Goal: Task Accomplishment & Management: Manage account settings

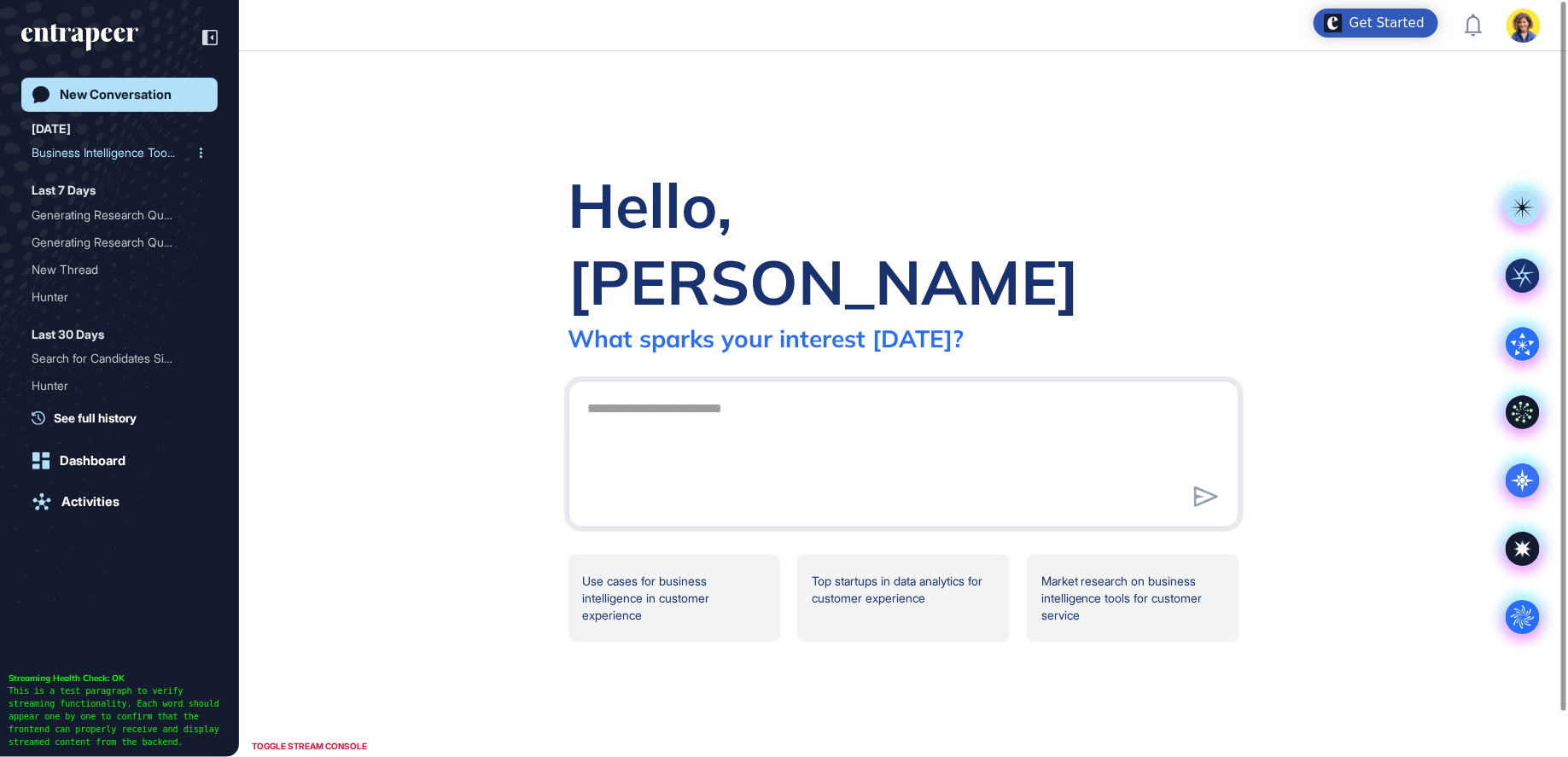
click at [125, 146] on div "Business Intelligence Too..." at bounding box center [112, 153] width 162 height 27
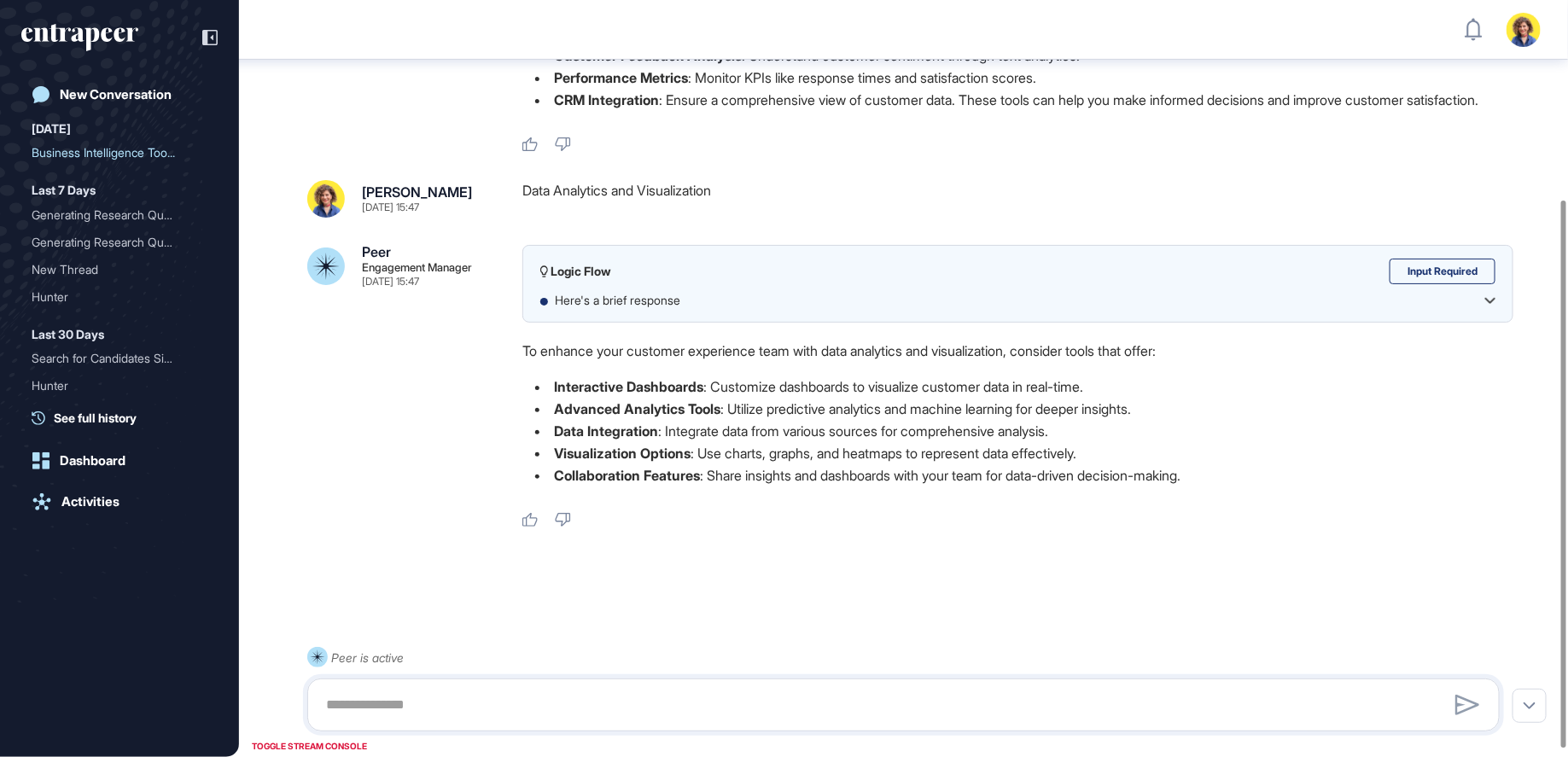
scroll to position [288, 0]
click at [477, 701] on textarea at bounding box center [903, 704] width 1174 height 34
click at [78, 218] on div "Generating Research Quest..." at bounding box center [112, 215] width 162 height 27
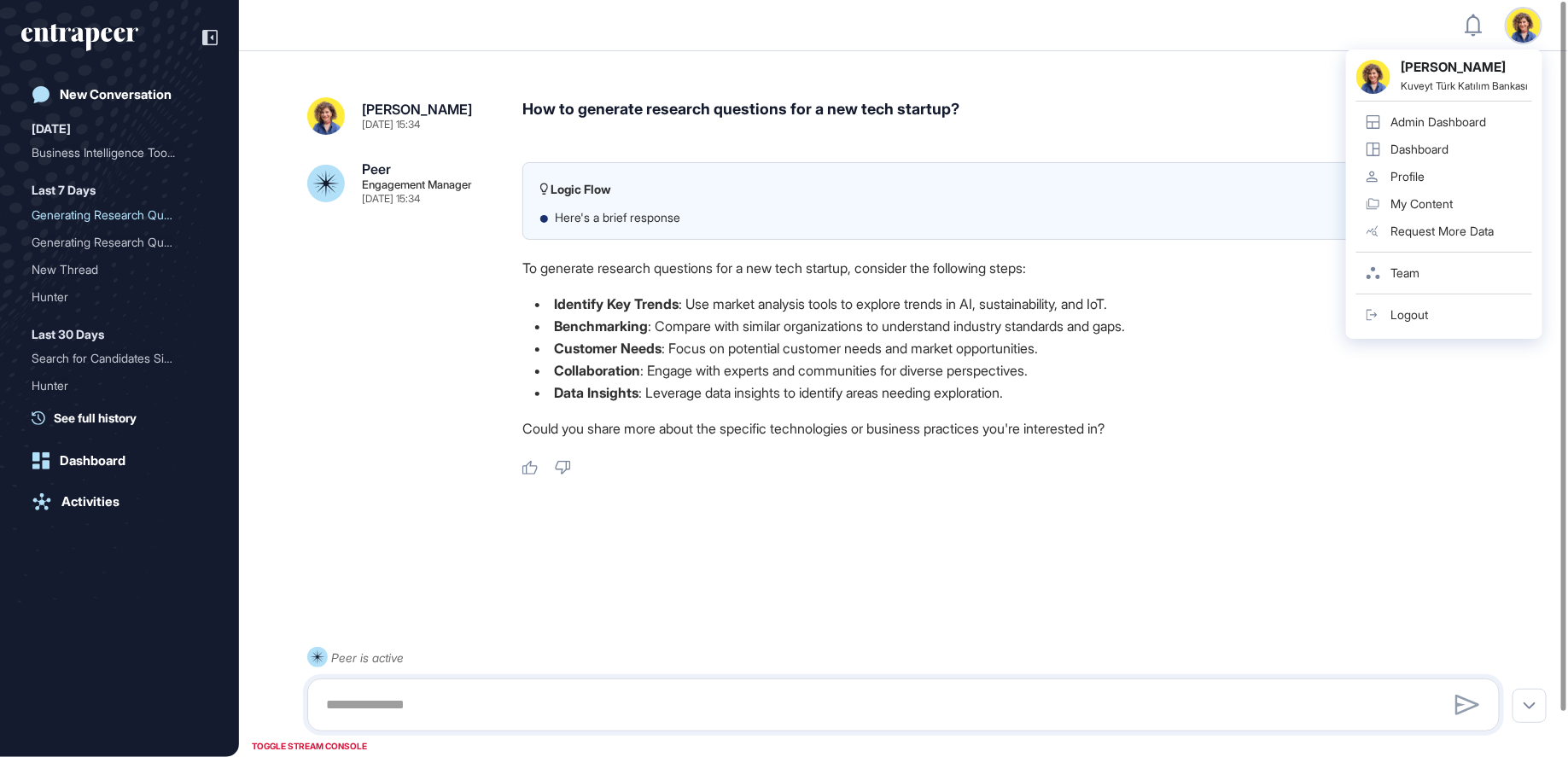
click at [1444, 127] on div "Admin Dashboard" at bounding box center [1438, 122] width 96 height 14
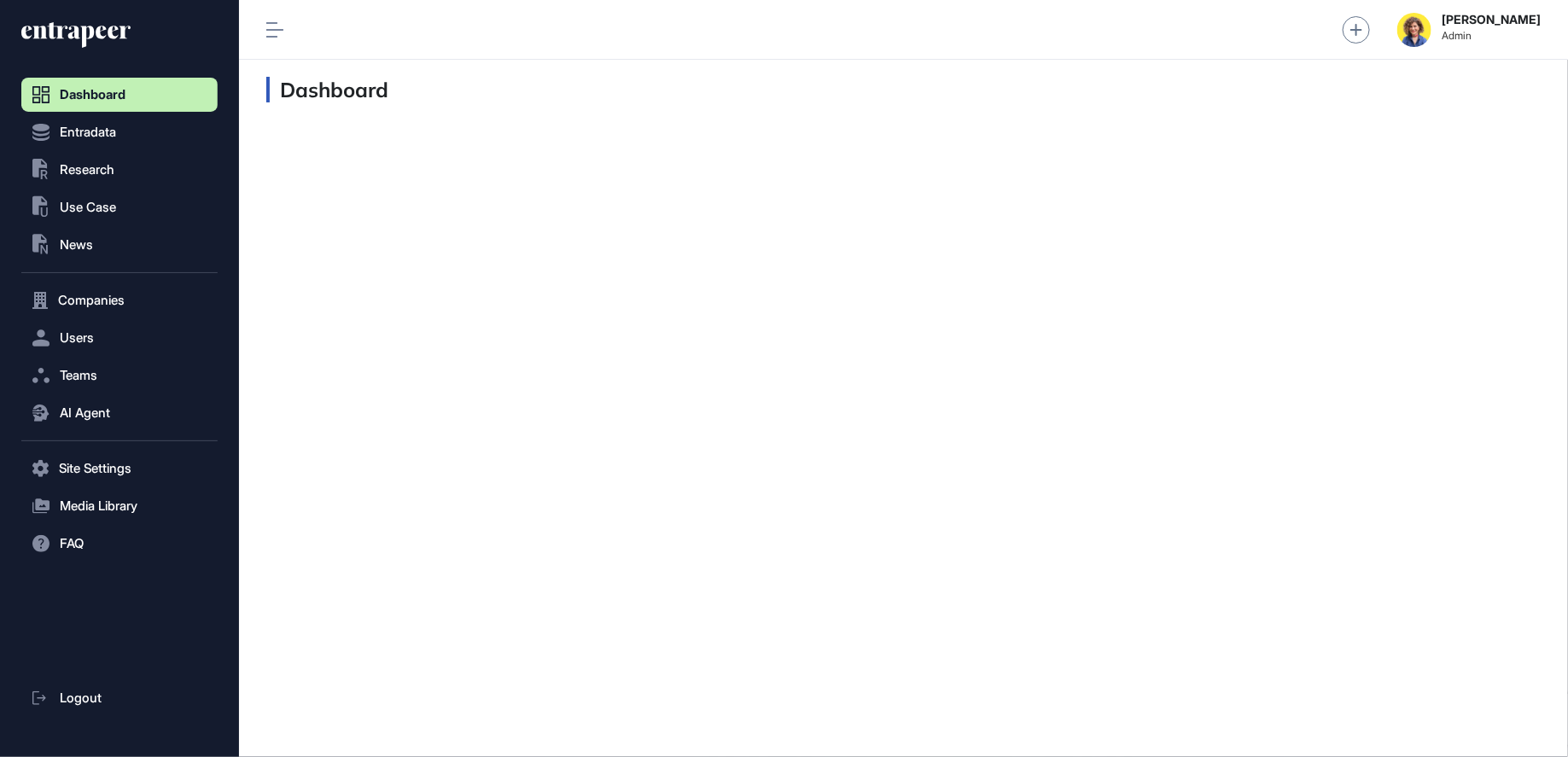
scroll to position [1, 1]
click at [77, 340] on span "Users" at bounding box center [76, 339] width 34 height 14
click at [88, 370] on span "User List" at bounding box center [79, 375] width 48 height 14
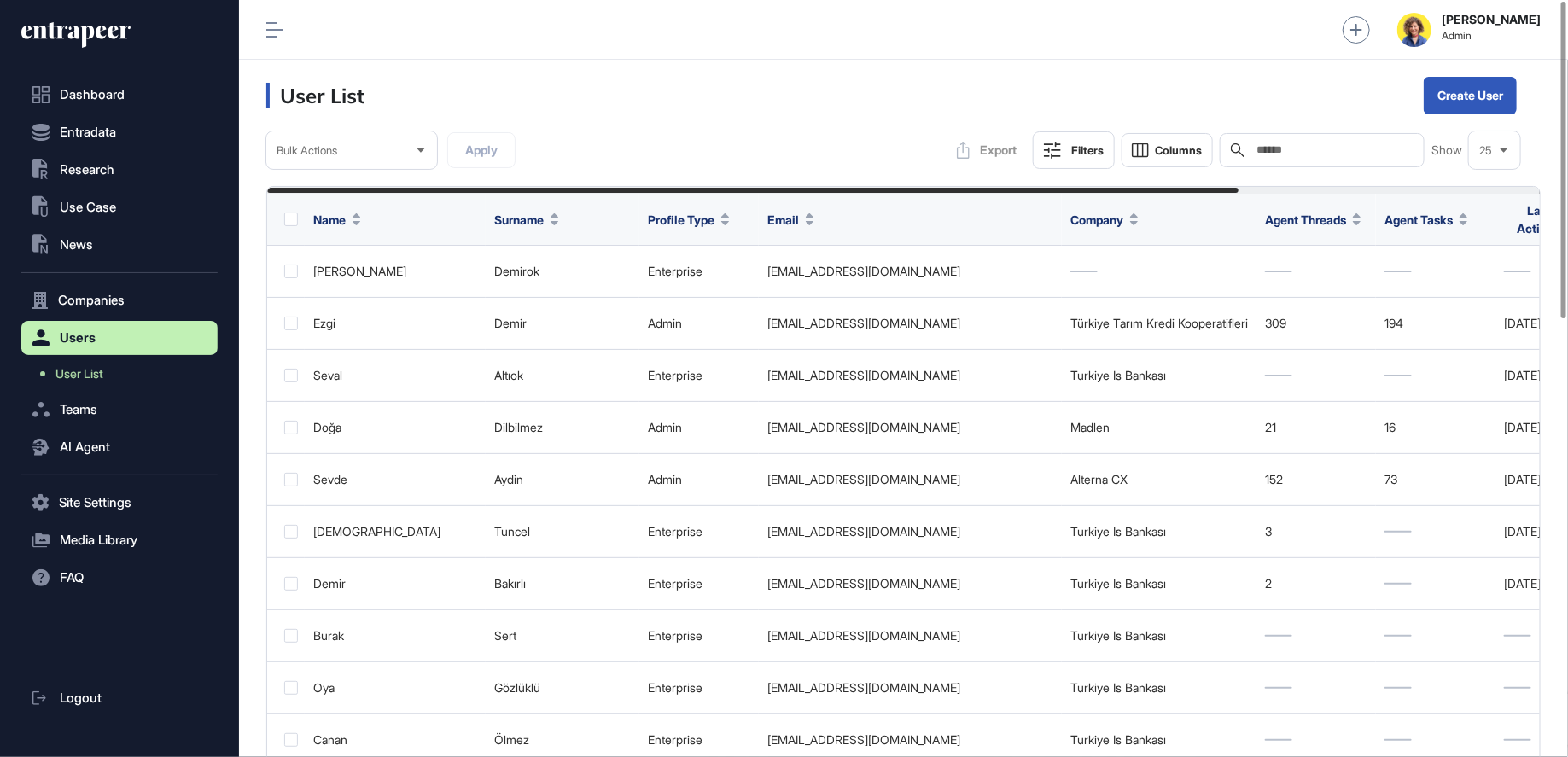
click at [1325, 148] on input "text" at bounding box center [1334, 151] width 159 height 14
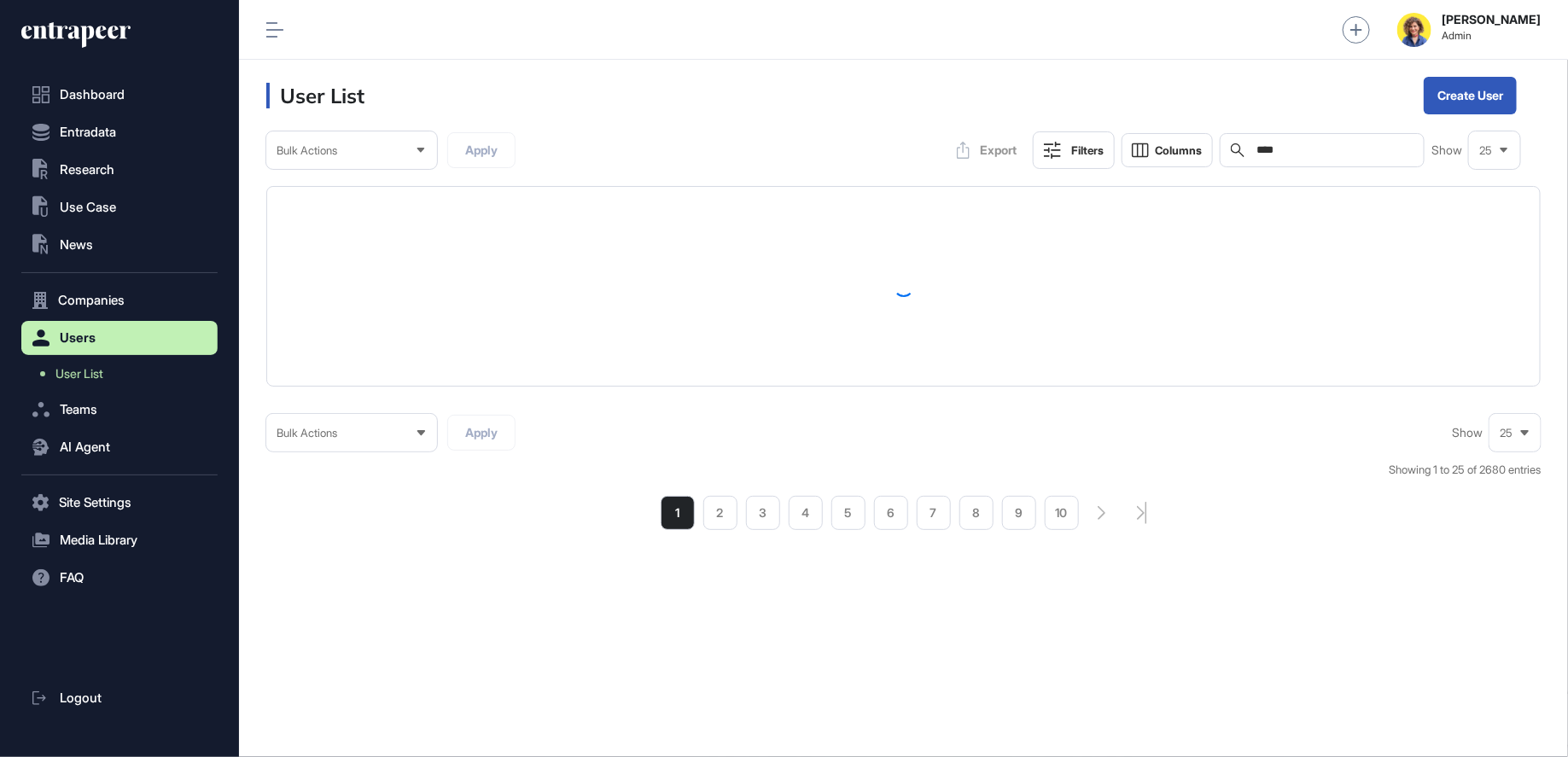
type input "****"
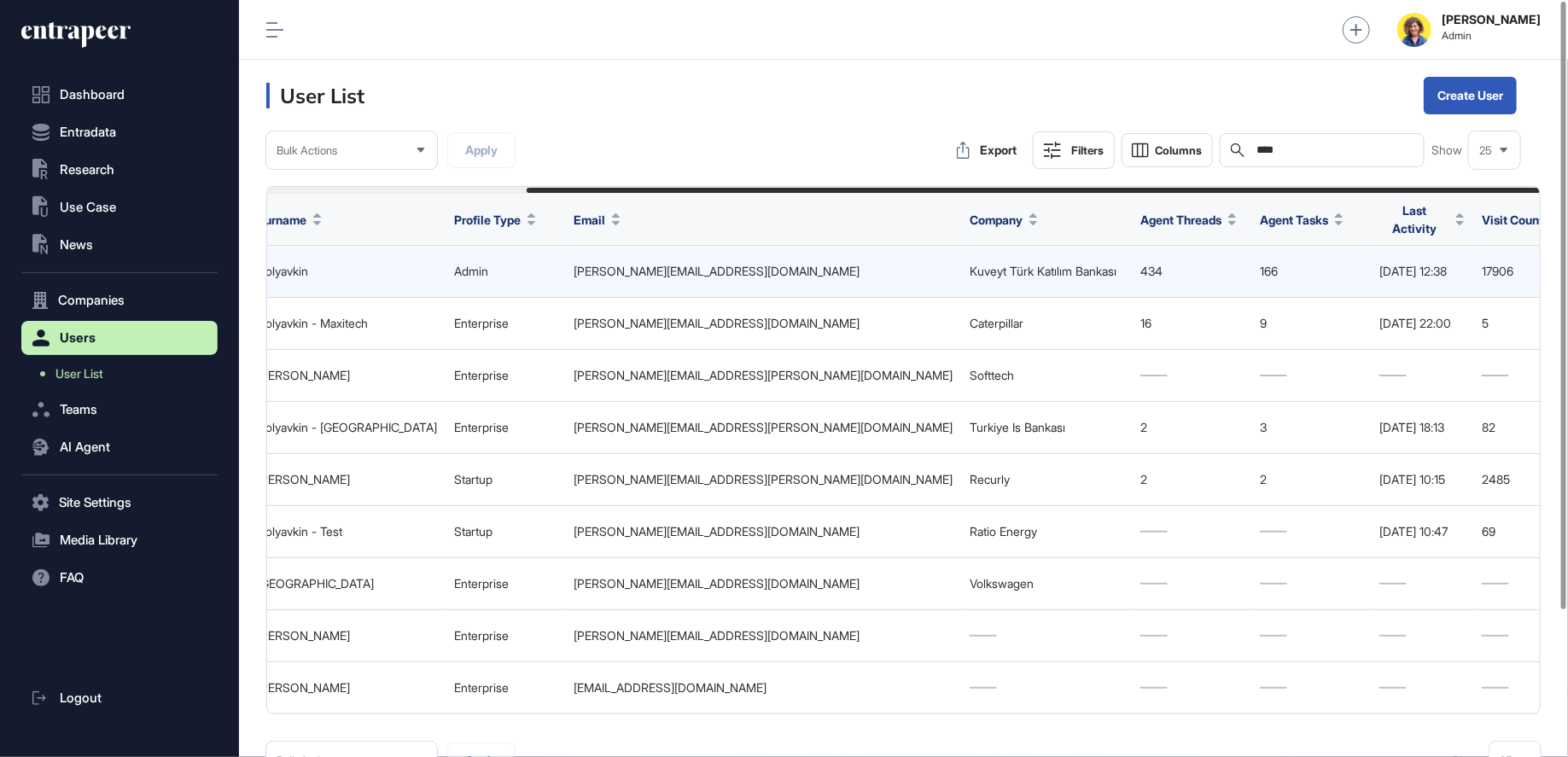
scroll to position [0, 326]
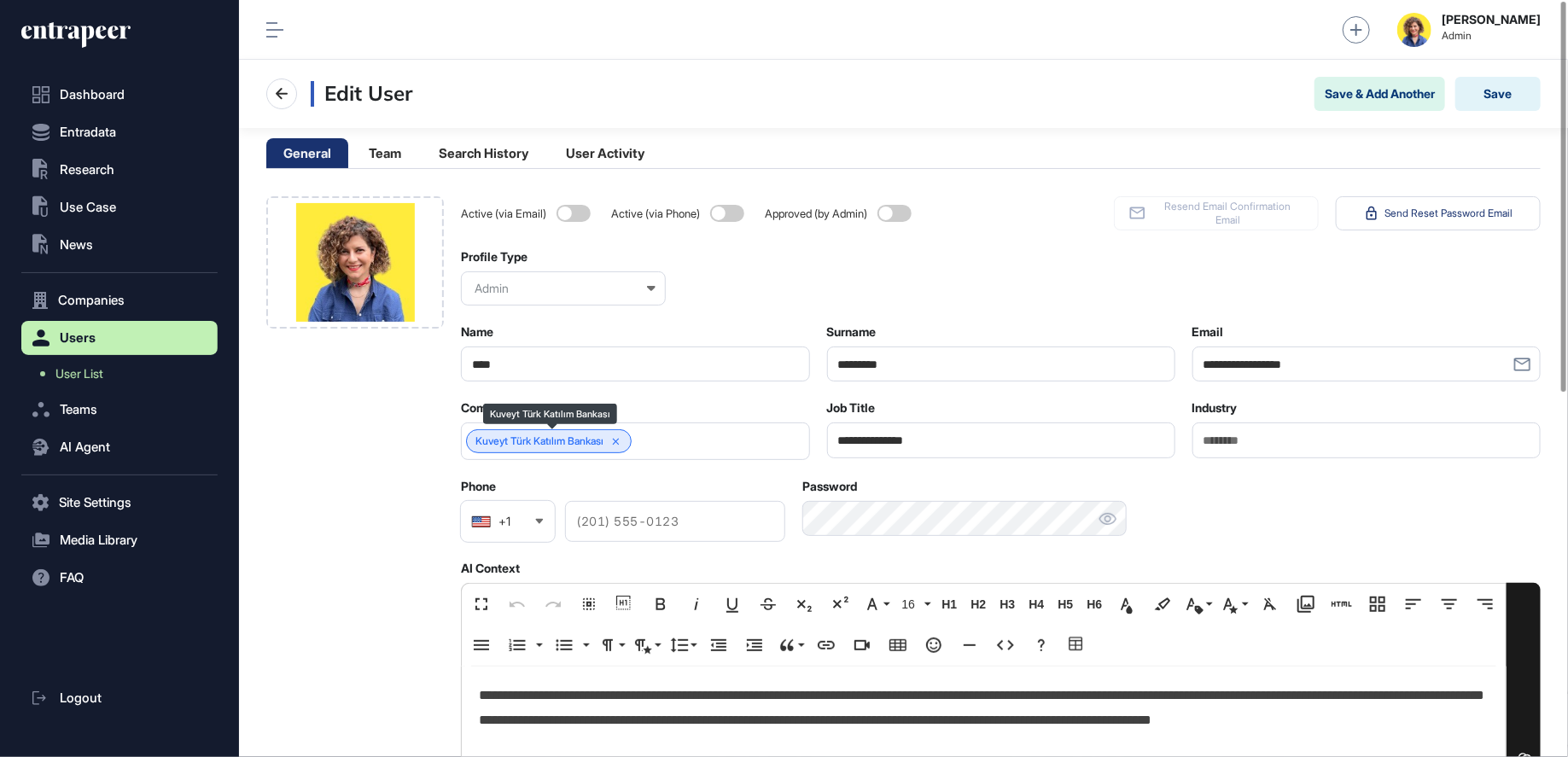
click at [615, 441] on div "Kuveyt Türk Katılım Bankası" at bounding box center [548, 441] width 166 height 24
click at [630, 435] on div "Kuveyt Türk Katılım Bankası" at bounding box center [548, 441] width 166 height 24
click at [623, 437] on icon at bounding box center [617, 442] width 12 height 12
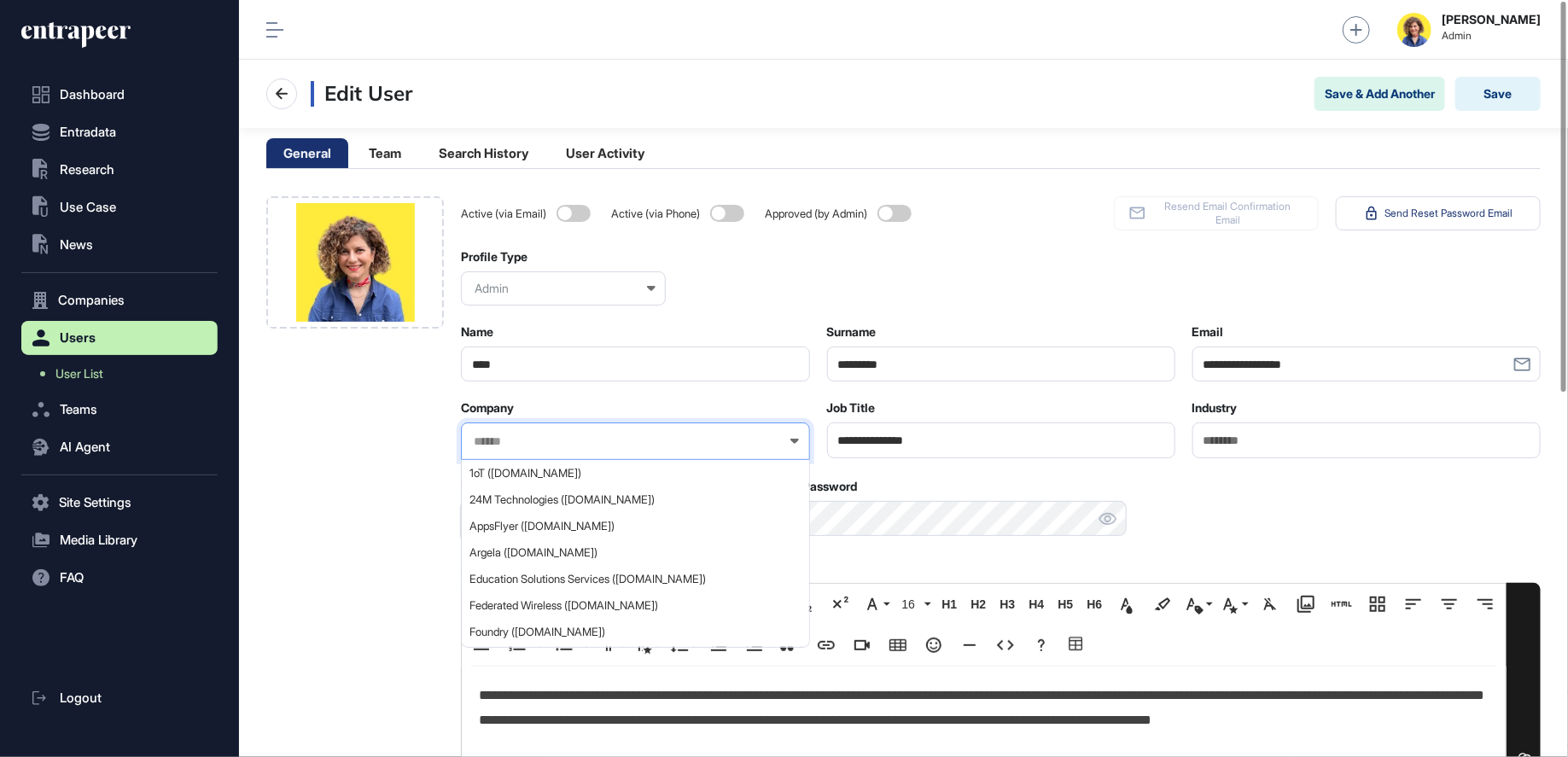
click at [610, 437] on input "text" at bounding box center [624, 441] width 303 height 15
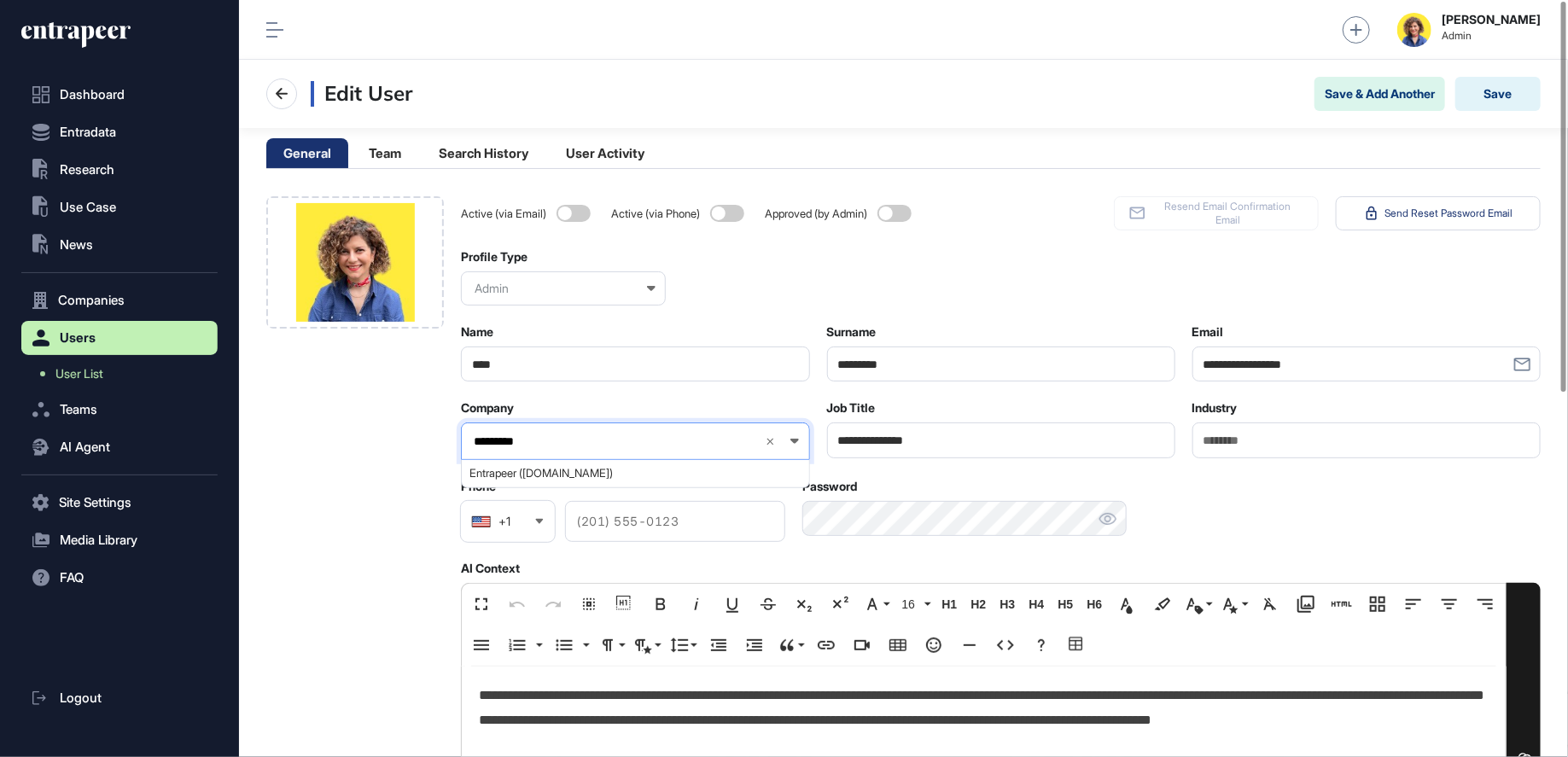
type input "*********"
click at [511, 474] on span "Entrapeer ([DOMAIN_NAME])" at bounding box center [634, 473] width 330 height 13
click at [362, 471] on div at bounding box center [355, 768] width 177 height 1143
click at [1486, 100] on button "Save" at bounding box center [1497, 94] width 85 height 34
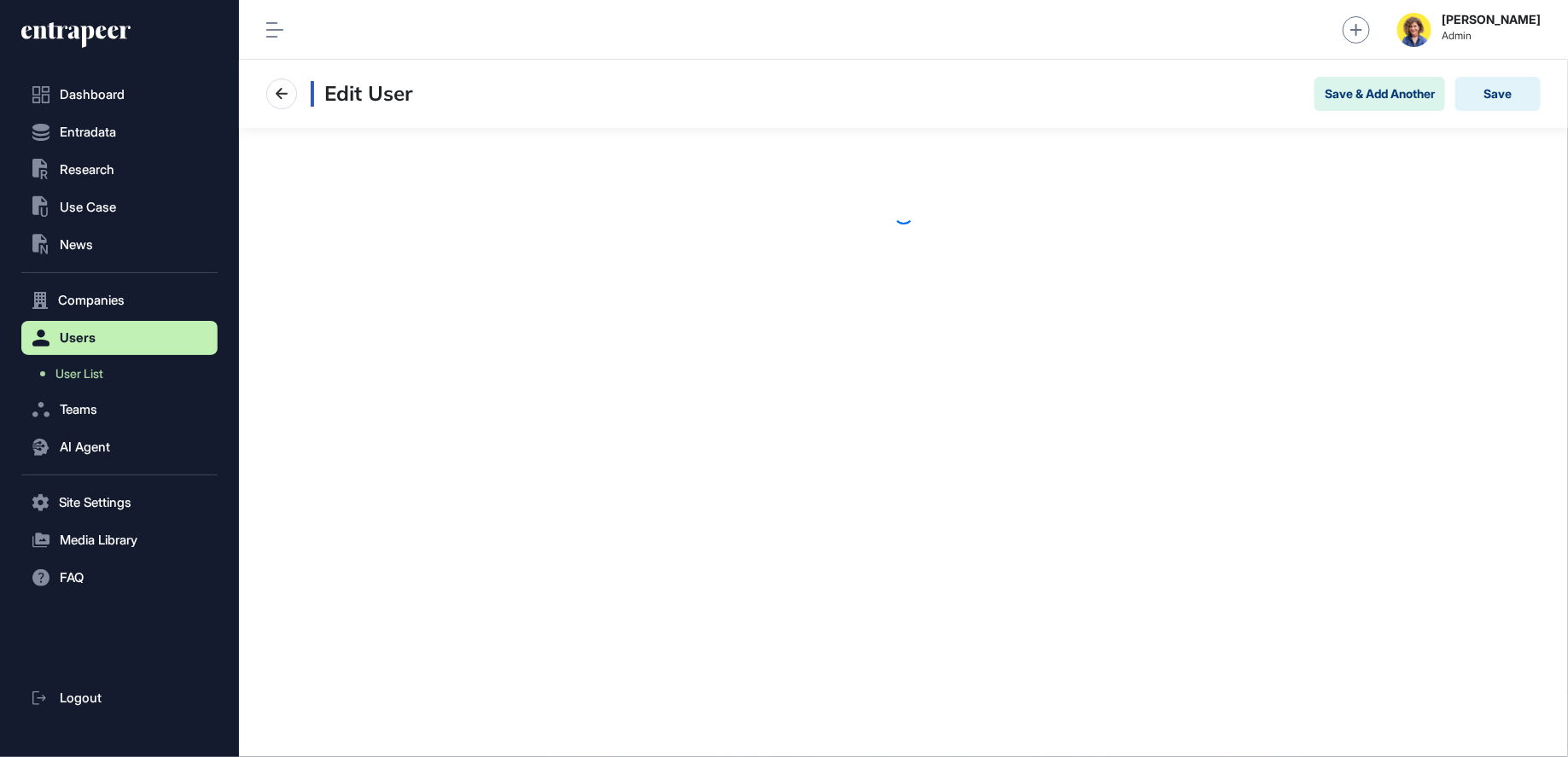
scroll to position [1, 1]
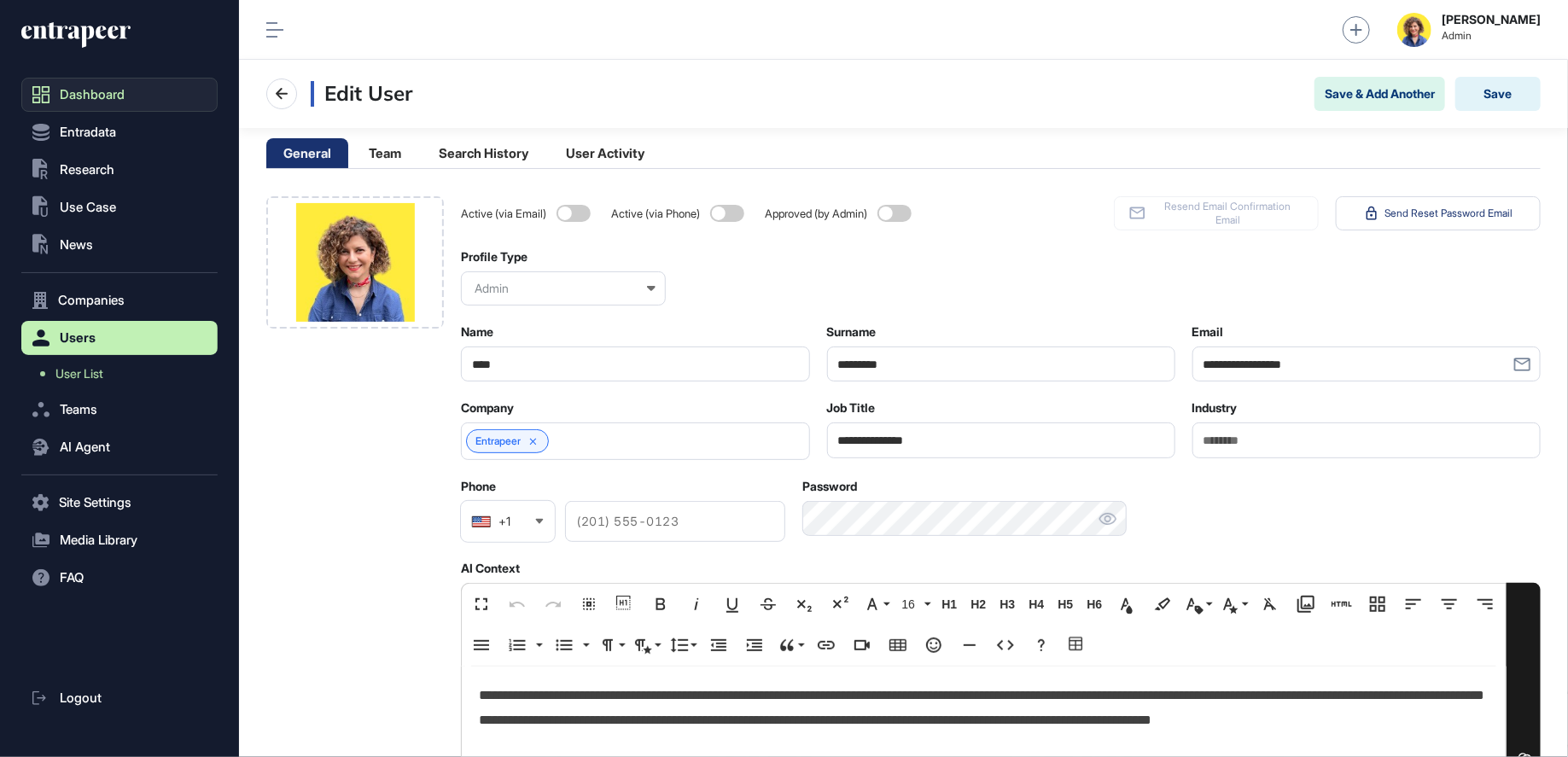
click at [90, 94] on span "Dashboard" at bounding box center [92, 95] width 65 height 14
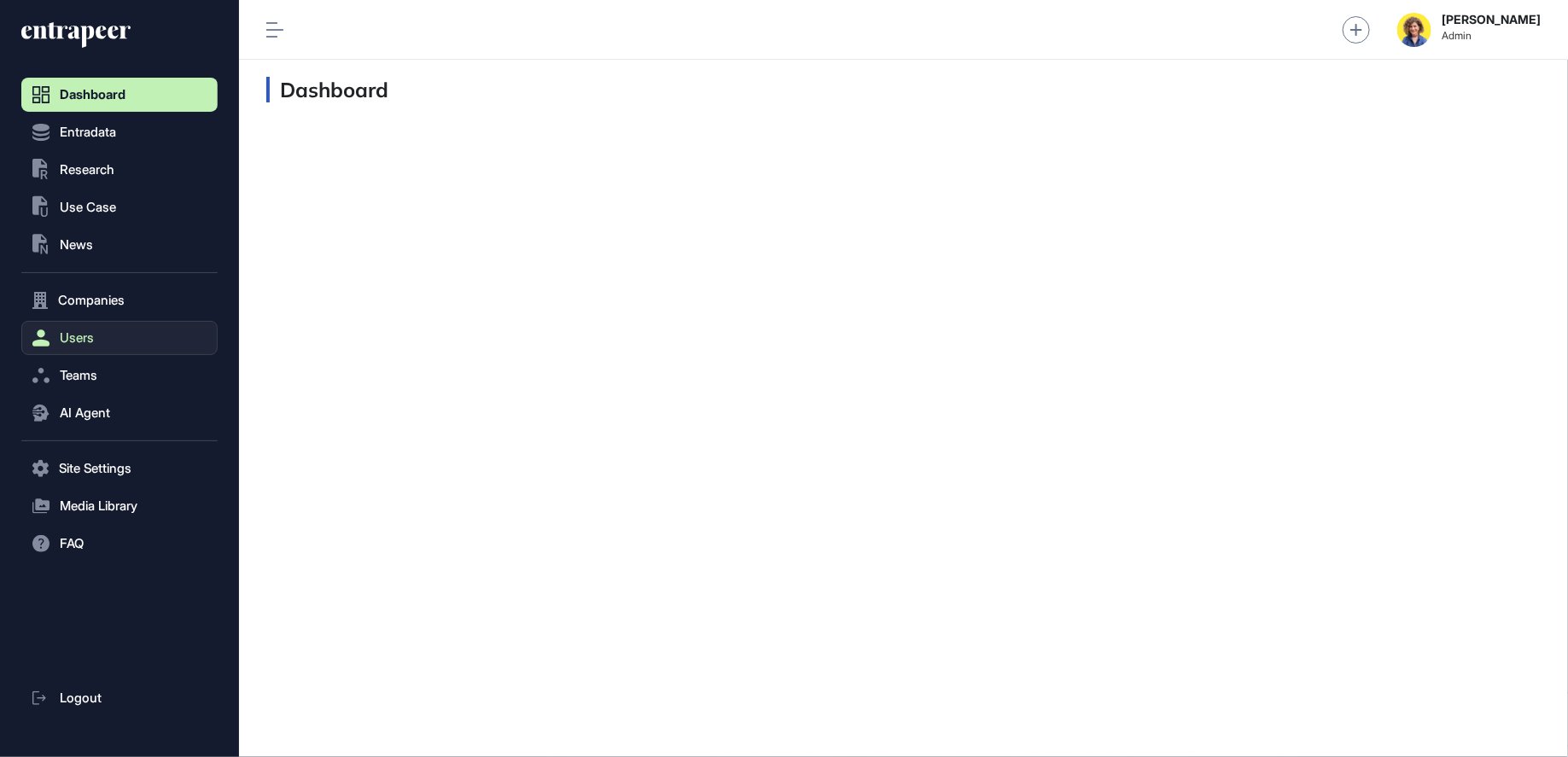
click at [66, 336] on span "Users" at bounding box center [76, 339] width 34 height 14
click at [80, 39] on icon at bounding box center [75, 34] width 110 height 27
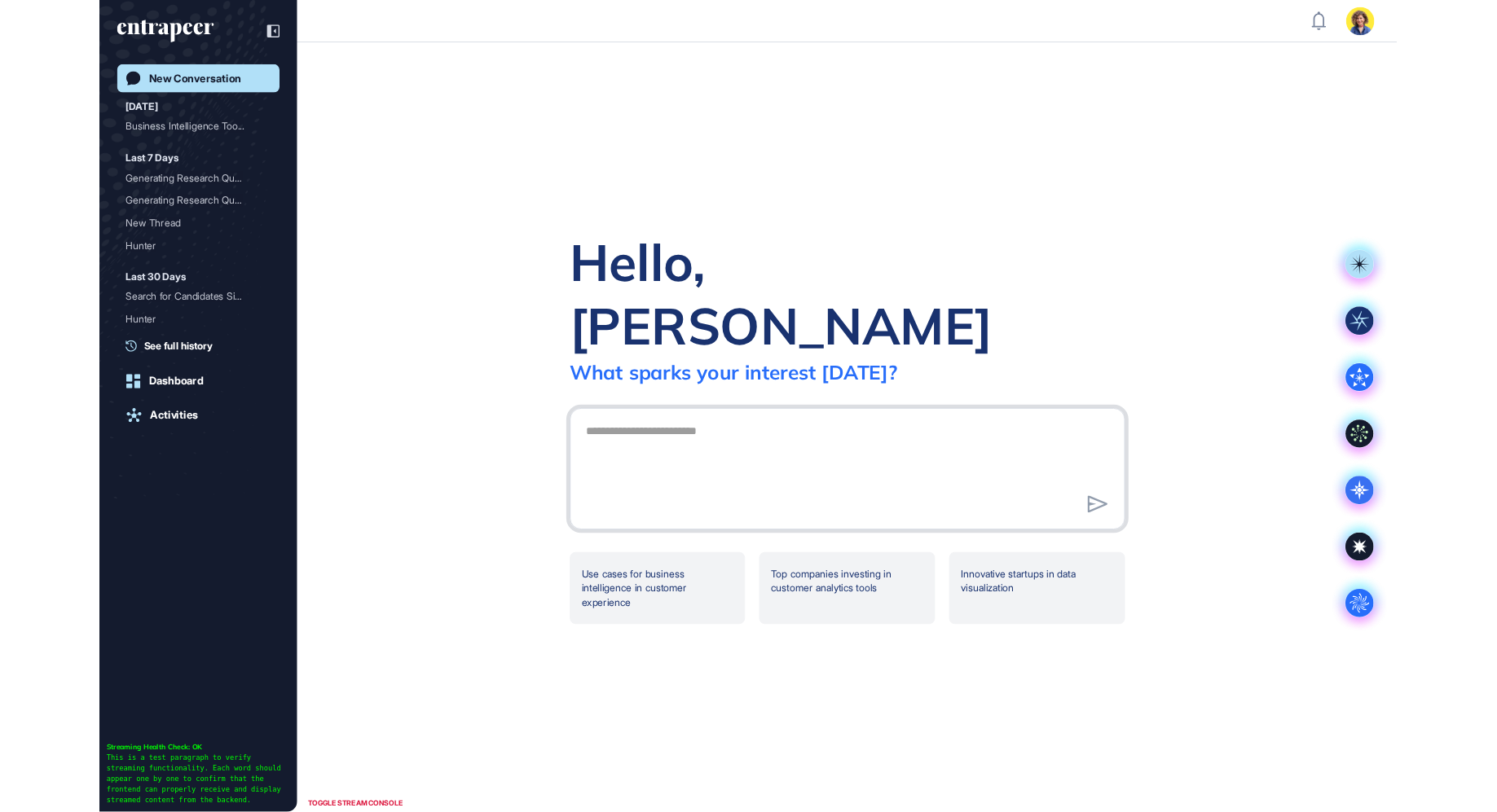
scroll to position [812, 1497]
